Goal: Information Seeking & Learning: Learn about a topic

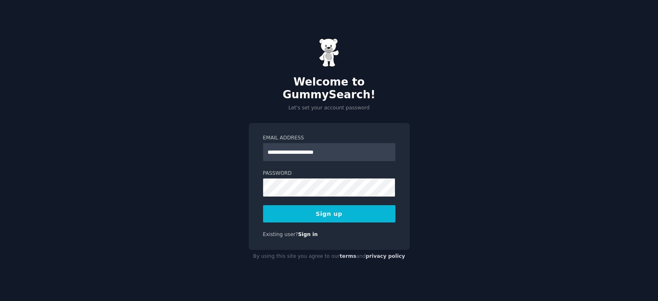
type input "**********"
click at [263, 205] on button "Sign up" at bounding box center [329, 213] width 132 height 17
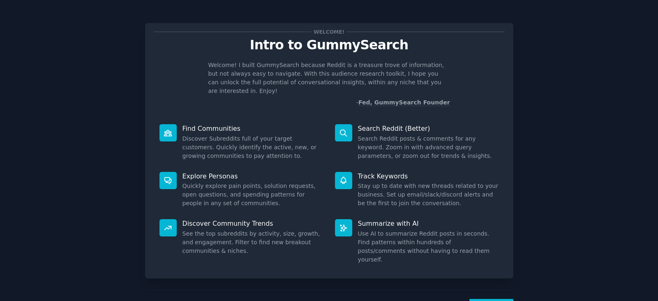
scroll to position [20, 0]
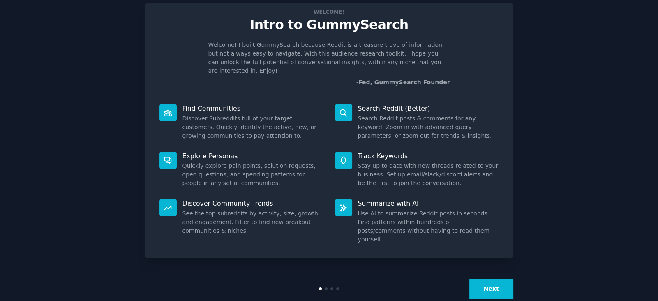
click at [492, 279] on button "Next" at bounding box center [492, 289] width 44 height 20
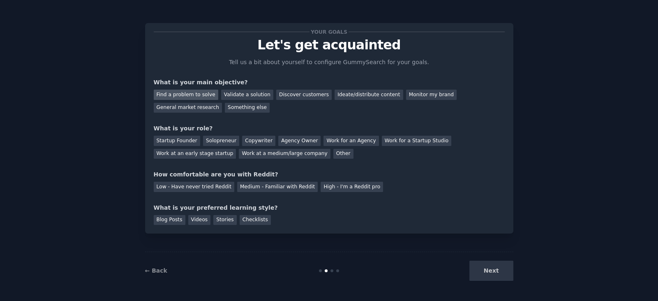
click at [182, 93] on div "Find a problem to solve" at bounding box center [186, 95] width 65 height 10
click at [280, 141] on div "Agency Owner" at bounding box center [299, 141] width 42 height 10
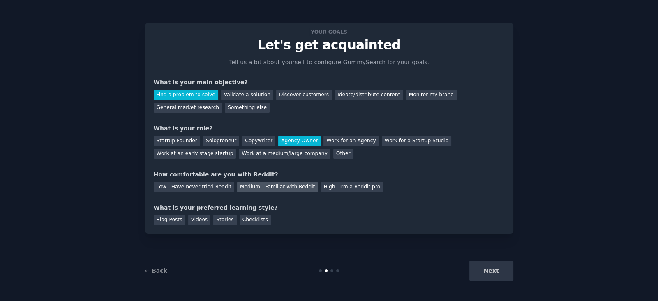
click at [240, 184] on div "Medium - Familiar with Reddit" at bounding box center [277, 187] width 81 height 10
click at [168, 220] on div "Blog Posts" at bounding box center [170, 220] width 32 height 10
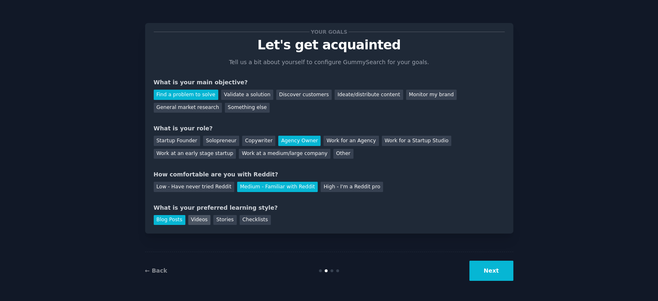
click at [199, 216] on div "Videos" at bounding box center [199, 220] width 23 height 10
click at [490, 266] on button "Next" at bounding box center [492, 271] width 44 height 20
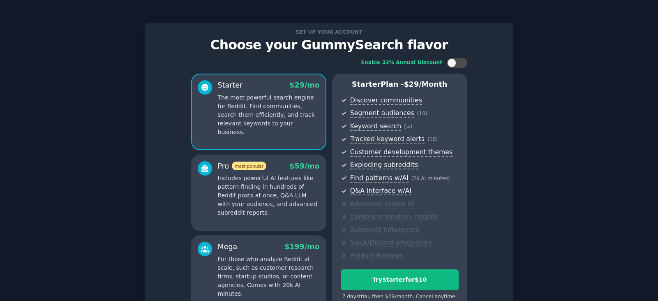
scroll to position [88, 0]
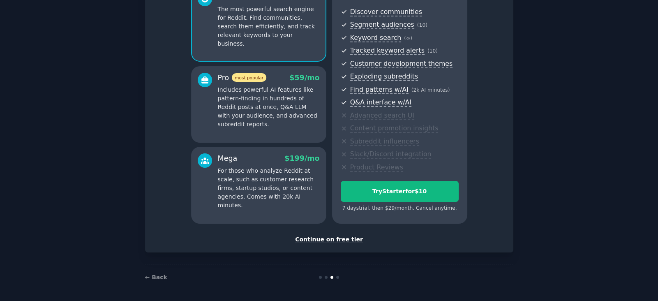
click at [324, 242] on div "Continue on free tier" at bounding box center [329, 239] width 351 height 9
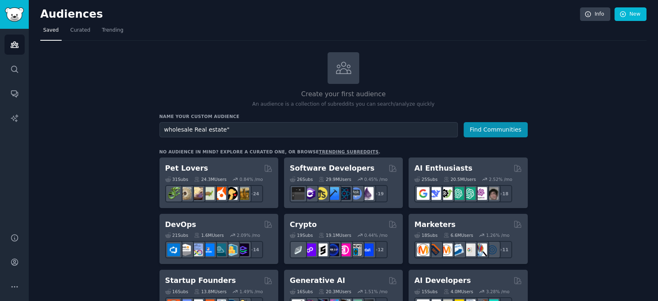
click at [163, 128] on input "wholesale Real estate"" at bounding box center [309, 129] width 299 height 15
type input ""wholesale Real estate""
click at [500, 126] on button "Find Communities" at bounding box center [496, 129] width 64 height 15
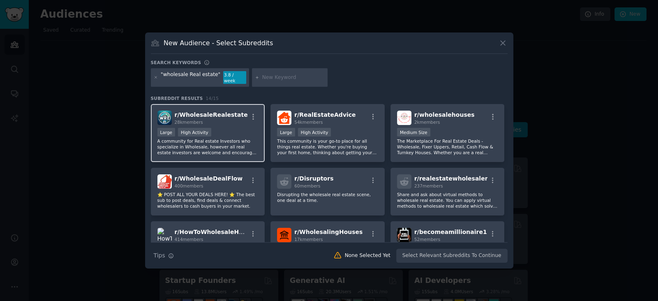
click at [224, 131] on div ">= 80th percentile for submissions / day Large High Activity" at bounding box center [208, 133] width 101 height 10
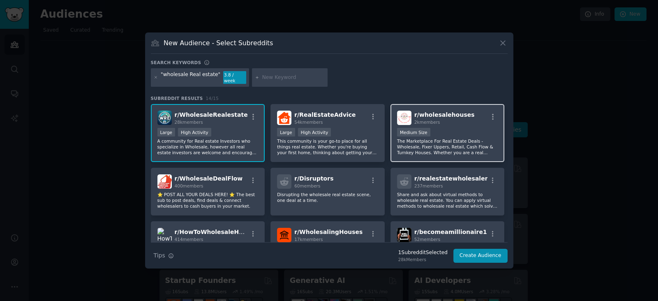
click at [456, 130] on div "Medium Size" at bounding box center [447, 133] width 101 height 10
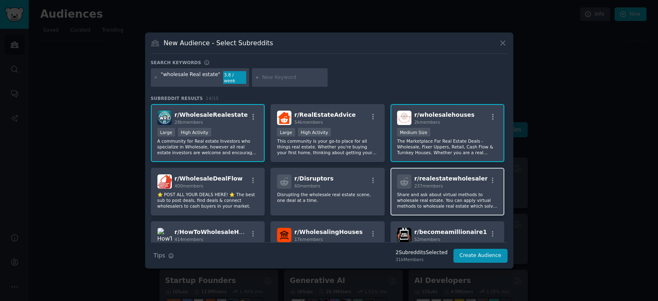
click at [467, 195] on p "Share and ask about virtual methods to wholesale real estate. You can apply vir…" at bounding box center [447, 200] width 101 height 17
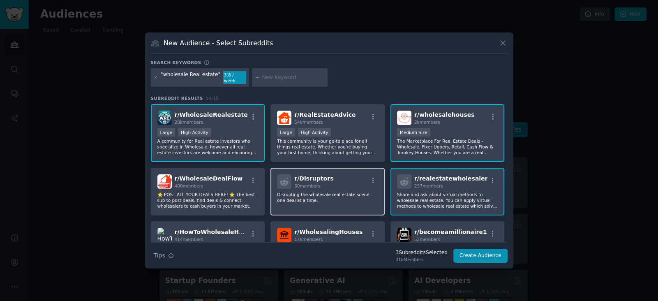
click at [347, 192] on p "Disrupting the wholesale real estate scene, one deal at a time." at bounding box center [327, 198] width 101 height 12
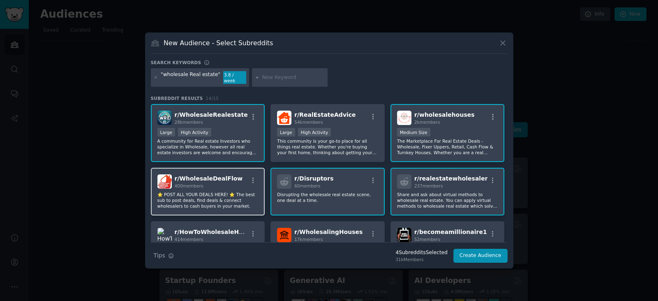
click at [206, 186] on div "r/ WholesaleDealFlow 400 members ⭐ POST ALL YOUR DEALS HERE! ⭐ The best sub to …" at bounding box center [208, 192] width 114 height 48
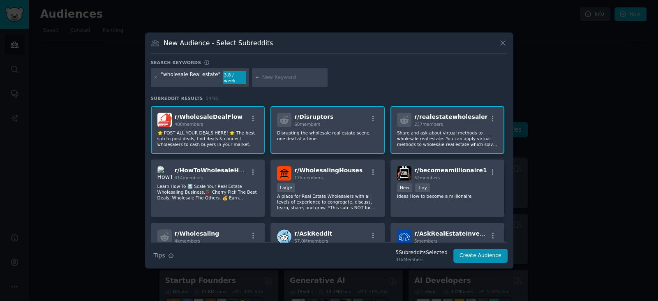
scroll to position [62, 0]
click at [217, 175] on div "414 members" at bounding box center [212, 178] width 74 height 6
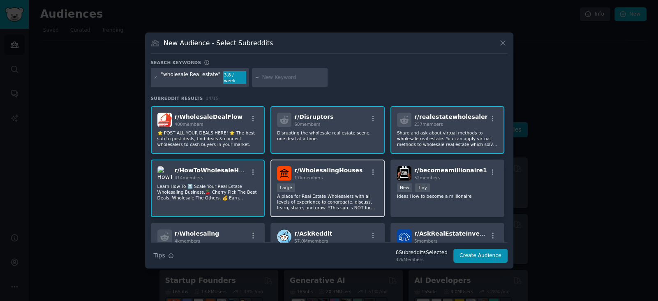
click at [324, 183] on div "10,000 - 100,000 members Large" at bounding box center [327, 188] width 101 height 10
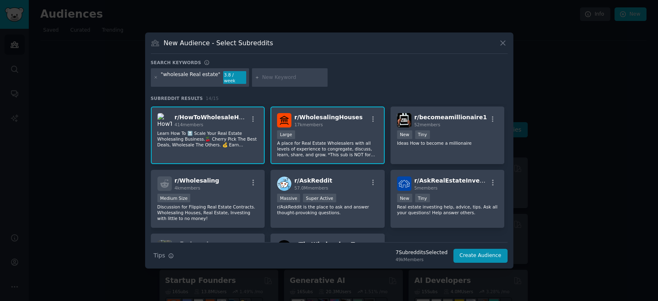
scroll to position [131, 0]
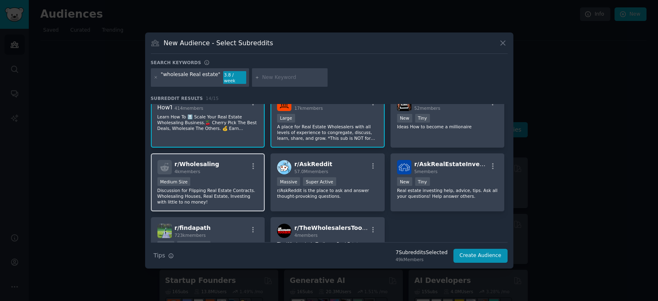
click at [241, 180] on div "Medium Size" at bounding box center [208, 182] width 101 height 10
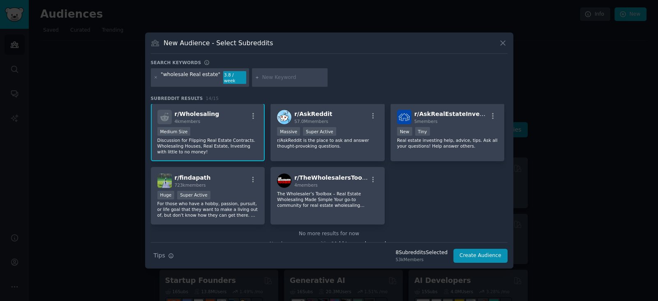
scroll to position [191, 0]
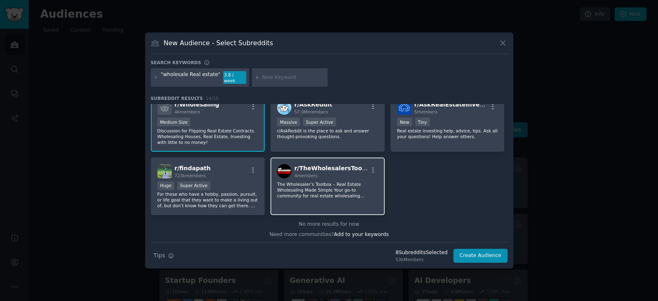
click at [343, 173] on div "4 members" at bounding box center [331, 176] width 74 height 6
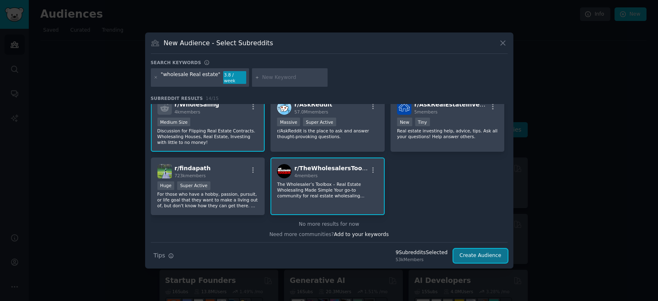
click at [479, 252] on button "Create Audience" at bounding box center [481, 256] width 54 height 14
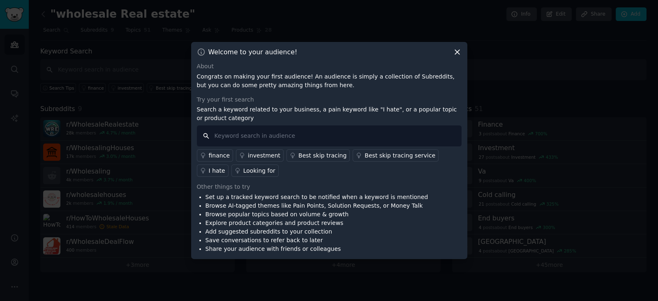
click at [316, 133] on input "text" at bounding box center [329, 135] width 265 height 21
type input "i"
type input "I hate"
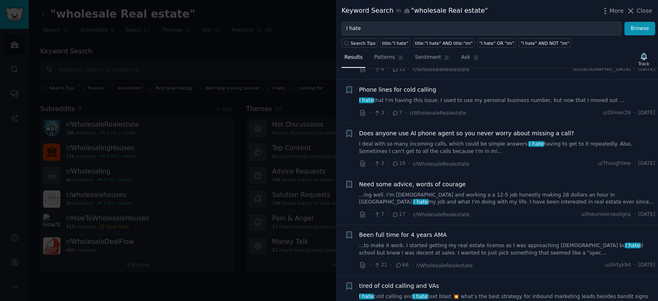
scroll to position [402, 0]
click at [440, 141] on link "I deal with so many incoming calls, which could be simple answers. I hate havin…" at bounding box center [507, 146] width 297 height 14
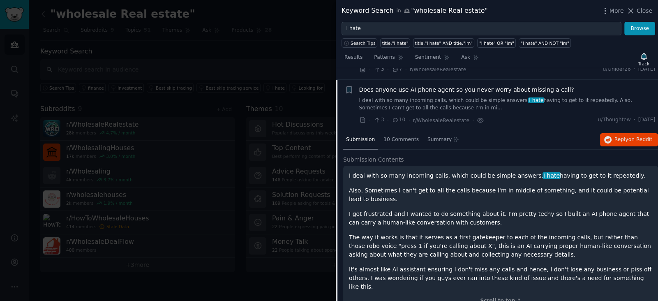
scroll to position [445, 0]
click at [400, 141] on span "10 Comments" at bounding box center [401, 139] width 35 height 7
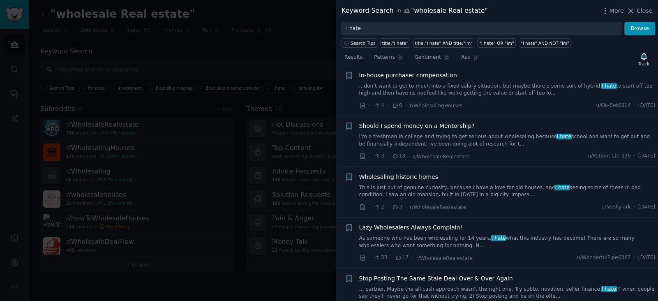
scroll to position [0, 0]
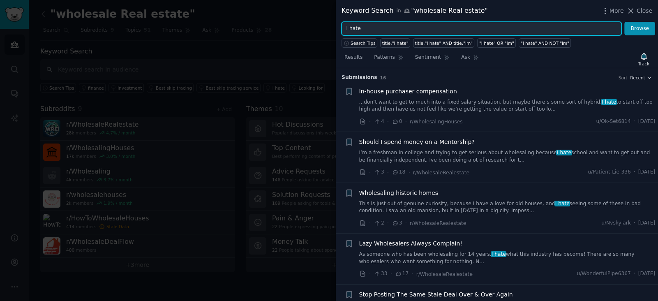
drag, startPoint x: 388, startPoint y: 29, endPoint x: 265, endPoint y: 37, distance: 122.8
click at [265, 37] on div "Keyword Search in "wholesale Real estate" More Close I hate Browse Search Tips …" at bounding box center [329, 150] width 658 height 301
type input "AI"
click at [625, 22] on button "Browse" at bounding box center [640, 29] width 31 height 14
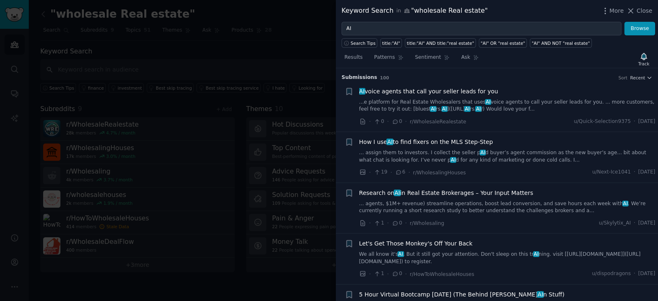
click at [523, 103] on link "...e platform for Real Estate Wholesalers that uses AI voice agents to call you…" at bounding box center [507, 106] width 297 height 14
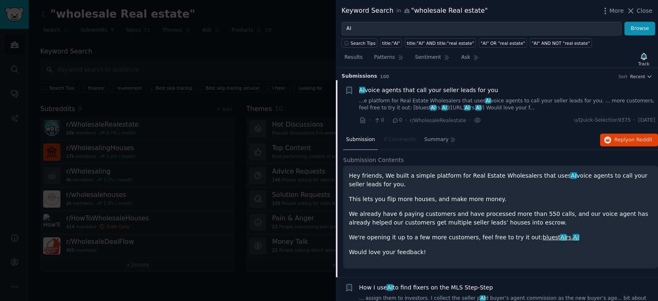
scroll to position [2, 0]
click at [424, 109] on link "...e platform for Real Estate Wholesalers that uses AI voice agents to call you…" at bounding box center [507, 104] width 297 height 14
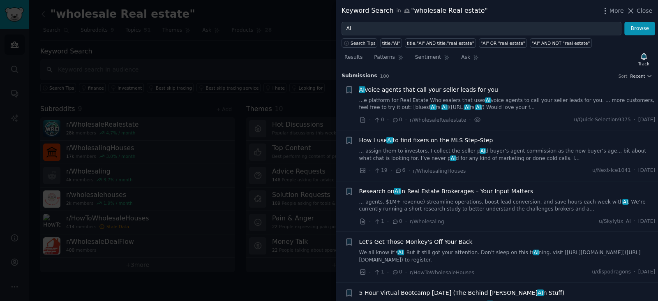
scroll to position [13, 0]
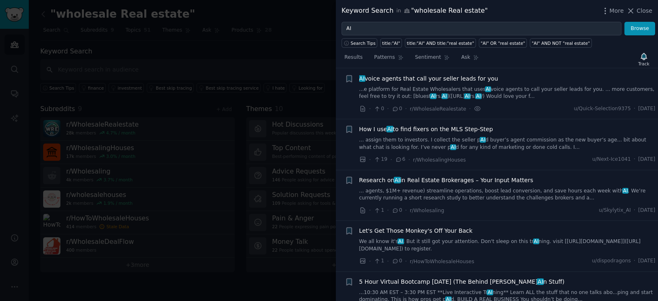
click at [526, 92] on link "...e platform for Real Estate Wholesalers that uses AI voice agents to call you…" at bounding box center [507, 93] width 297 height 14
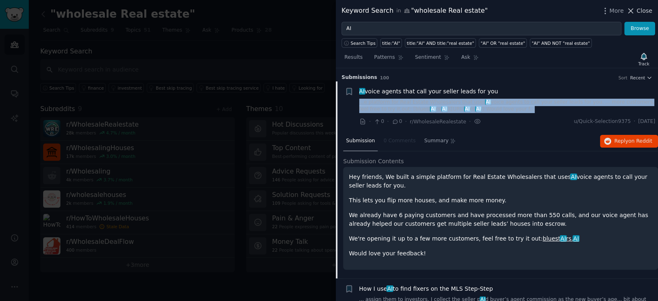
click at [643, 14] on span "Close" at bounding box center [645, 11] width 16 height 9
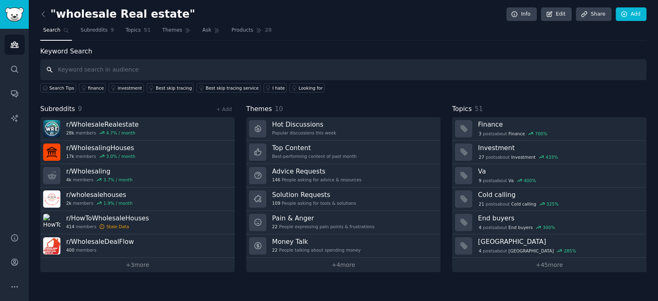
click at [440, 79] on input "text" at bounding box center [343, 69] width 607 height 21
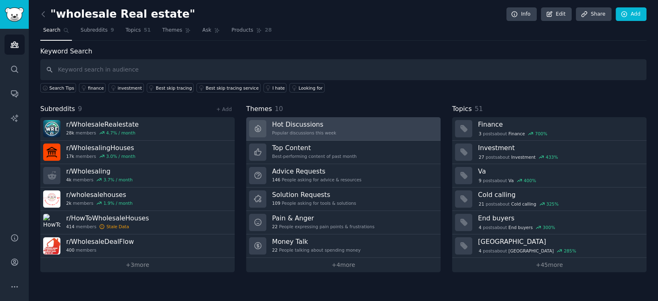
click at [311, 127] on h3 "Hot Discussions" at bounding box center [304, 124] width 64 height 9
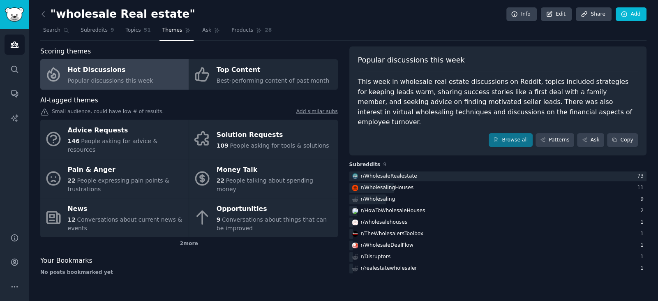
click at [557, 63] on div "Popular discussions this week" at bounding box center [498, 63] width 280 height 16
